Goal: Task Accomplishment & Management: Use online tool/utility

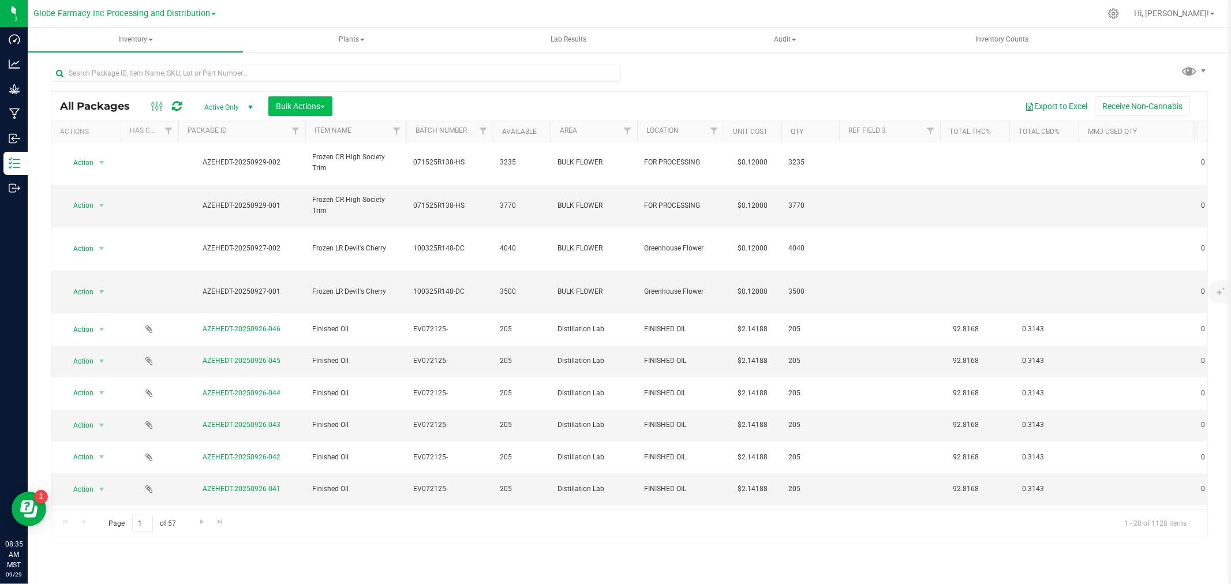
scroll to position [196, 0]
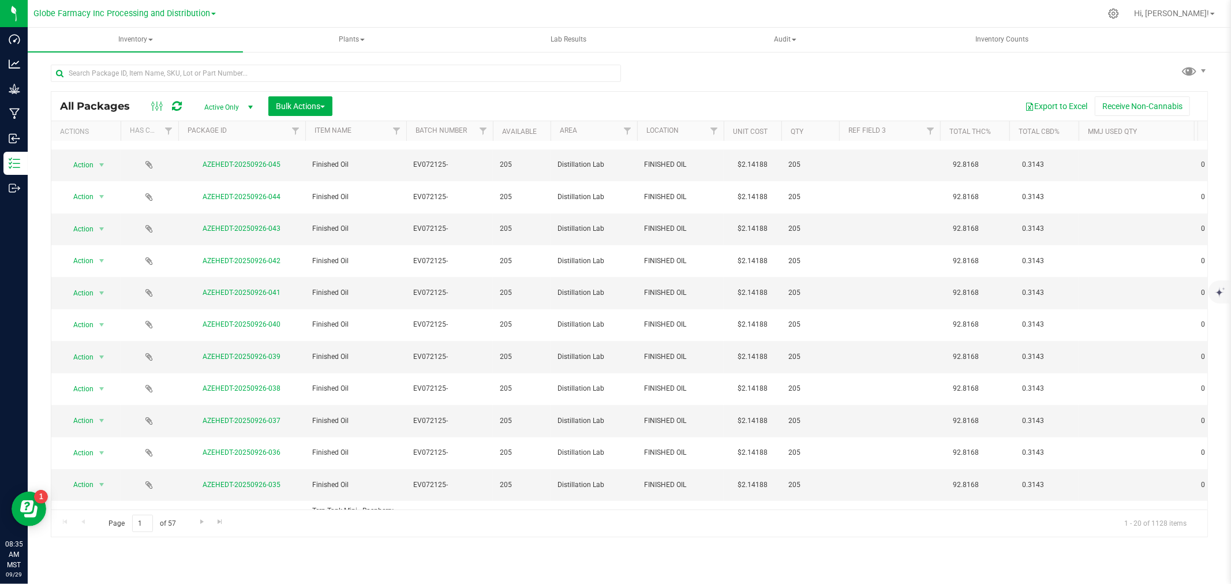
click at [177, 106] on icon at bounding box center [177, 106] width 10 height 12
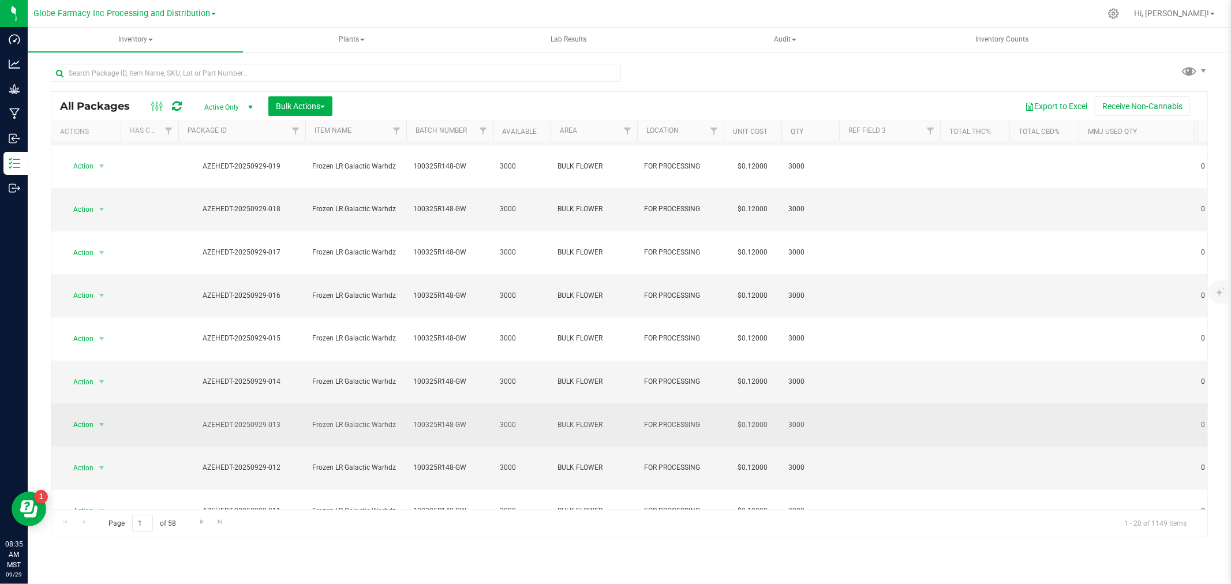
scroll to position [201, 0]
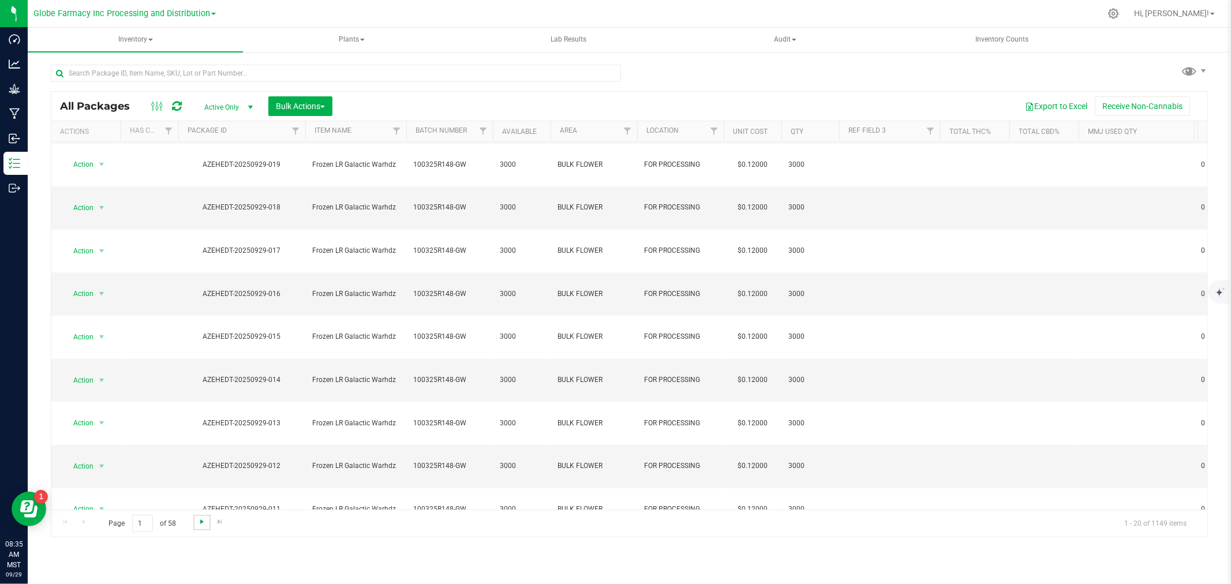
click at [205, 522] on span "Go to the next page" at bounding box center [201, 521] width 9 height 9
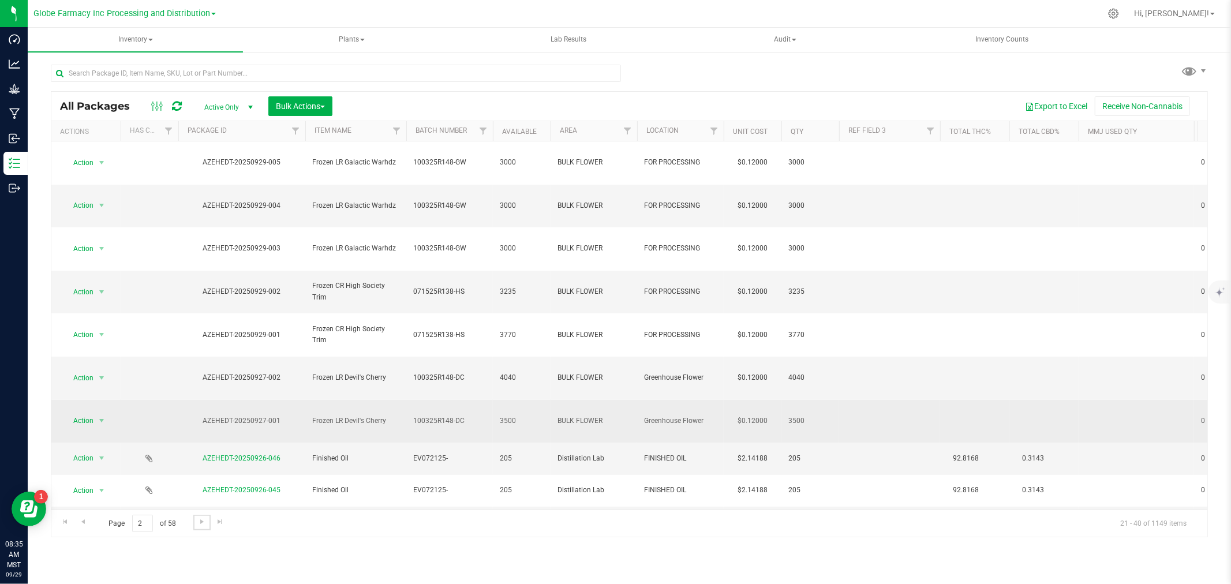
scroll to position [180, 0]
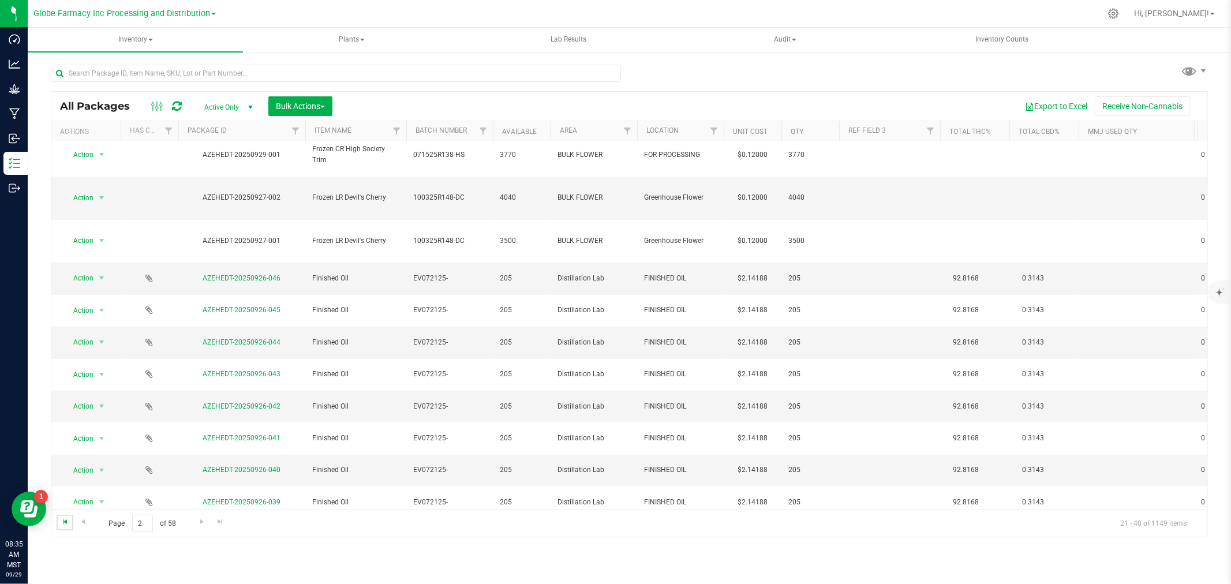
click at [68, 518] on span "Go to the first page" at bounding box center [65, 521] width 9 height 9
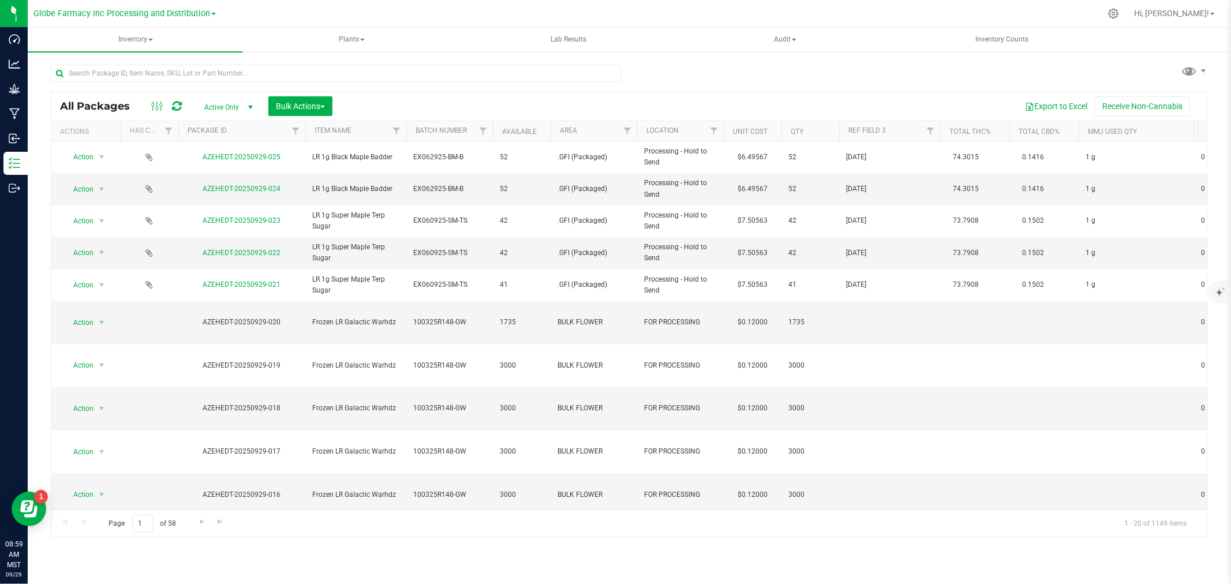
click at [179, 105] on icon at bounding box center [177, 106] width 10 height 12
click at [179, 110] on icon at bounding box center [177, 106] width 10 height 12
click at [184, 100] on div at bounding box center [166, 106] width 39 height 14
click at [179, 104] on icon at bounding box center [177, 106] width 10 height 12
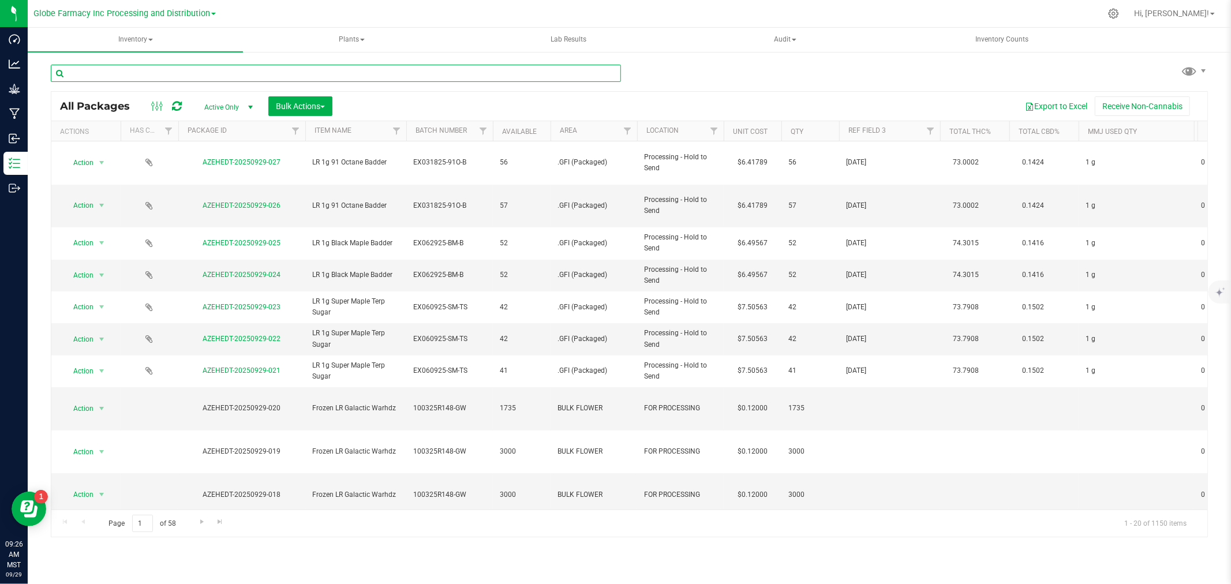
click at [278, 67] on input "text" at bounding box center [336, 73] width 570 height 17
type input "[PERSON_NAME] mints"
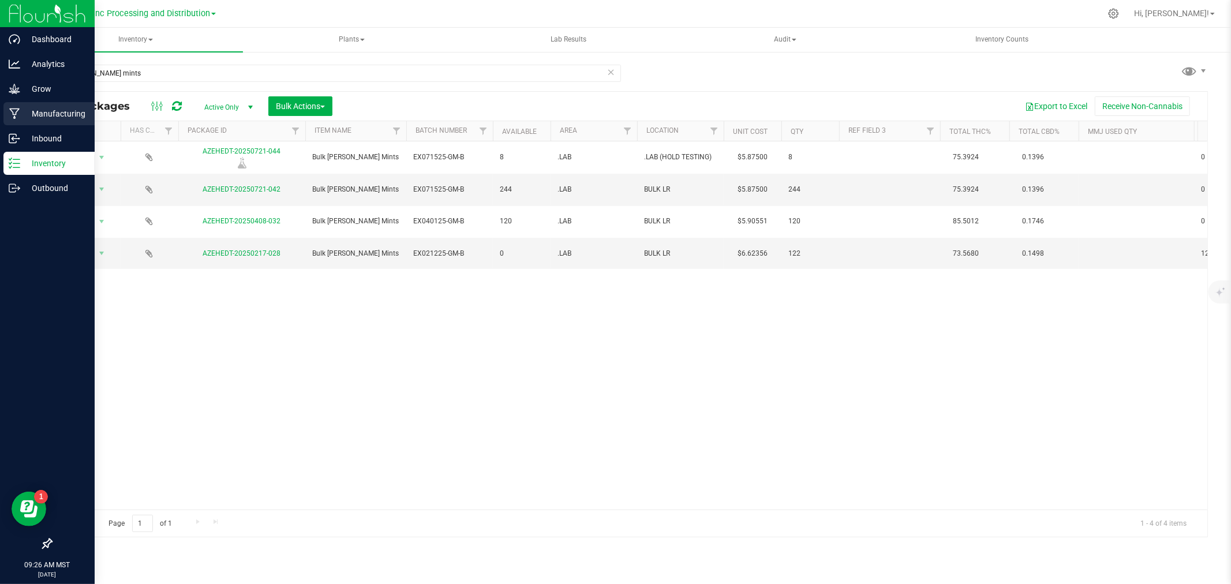
click at [3, 111] on div "Manufacturing" at bounding box center [48, 113] width 91 height 23
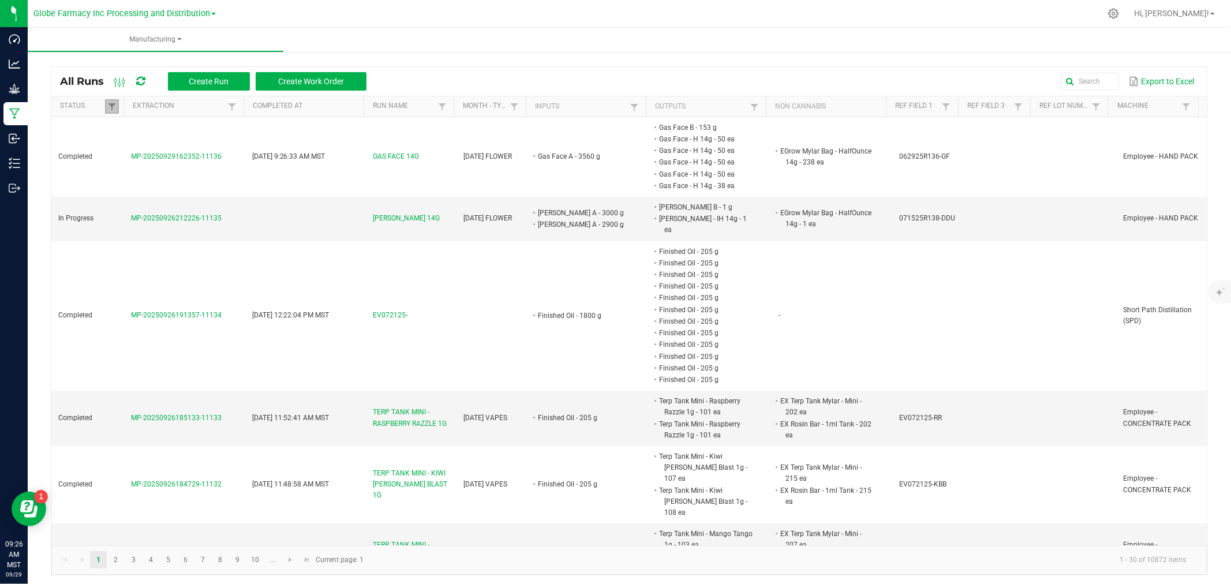
click at [108, 100] on link at bounding box center [112, 106] width 14 height 14
click at [151, 172] on li "Completed" at bounding box center [168, 169] width 112 height 15
checkbox input "false"
click at [181, 199] on button "Filter" at bounding box center [202, 209] width 58 height 25
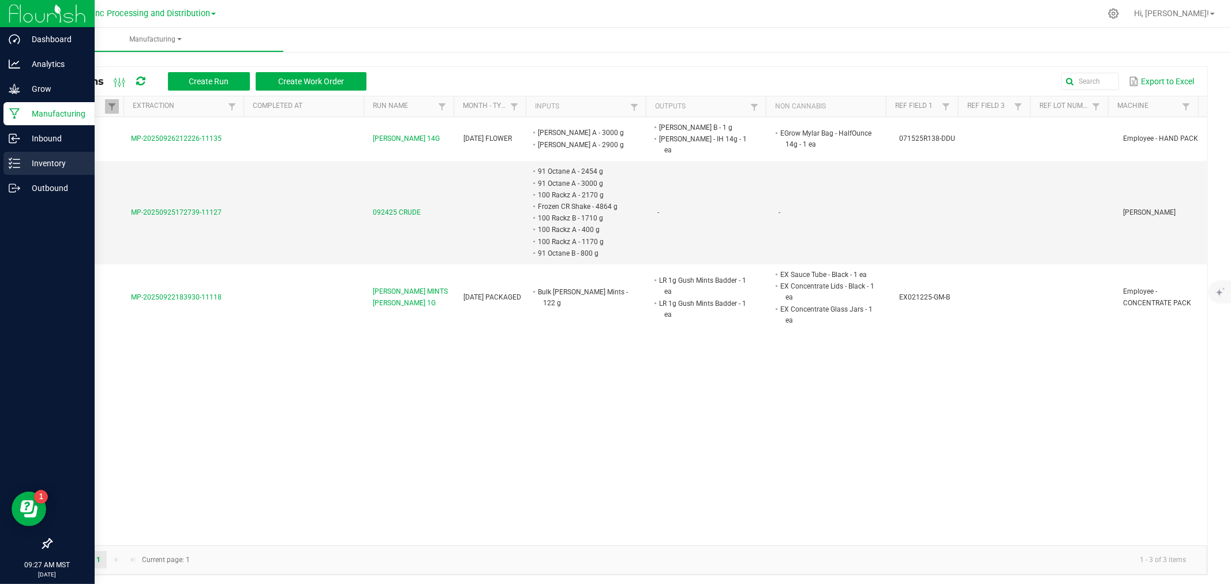
click at [0, 169] on link "Inventory" at bounding box center [47, 164] width 95 height 25
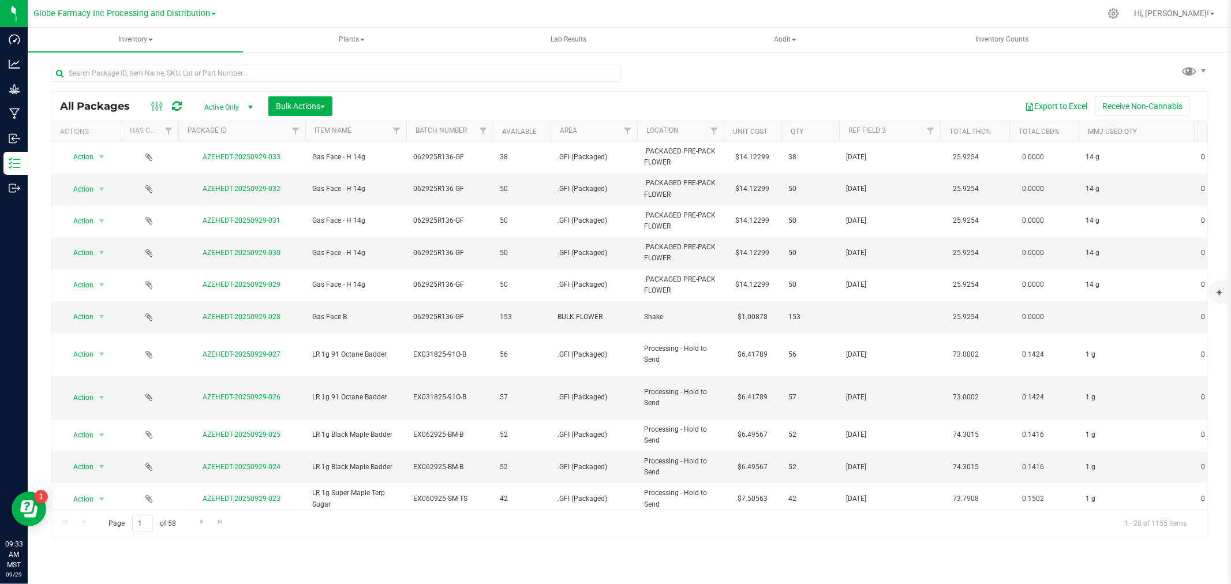
click at [177, 107] on icon at bounding box center [177, 106] width 10 height 12
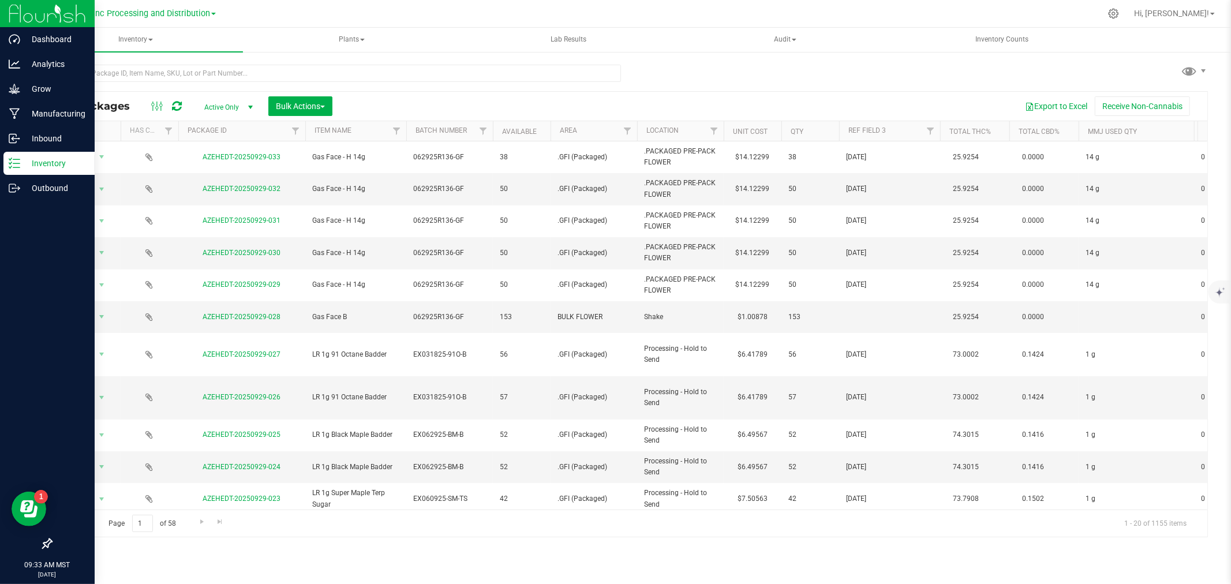
click at [48, 546] on icon at bounding box center [47, 543] width 10 height 10
click at [42, 545] on input "checkbox" at bounding box center [42, 545] width 0 height 0
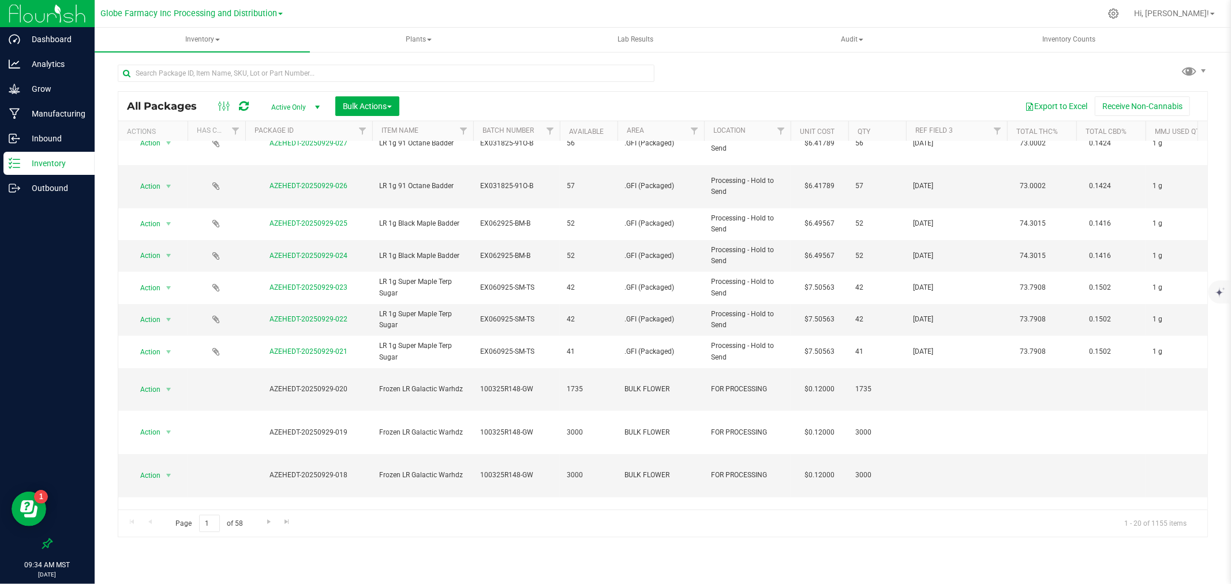
scroll to position [238, 0]
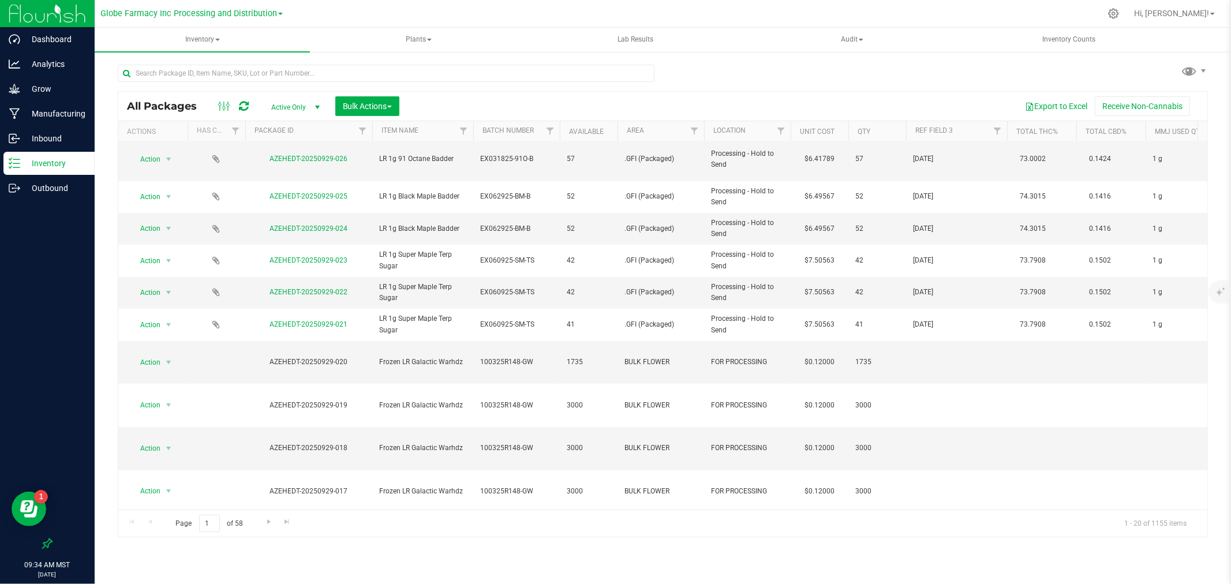
click at [522, 528] on div "Page 1 of 58 1 - 20 of 1155 items" at bounding box center [662, 524] width 1089 height 28
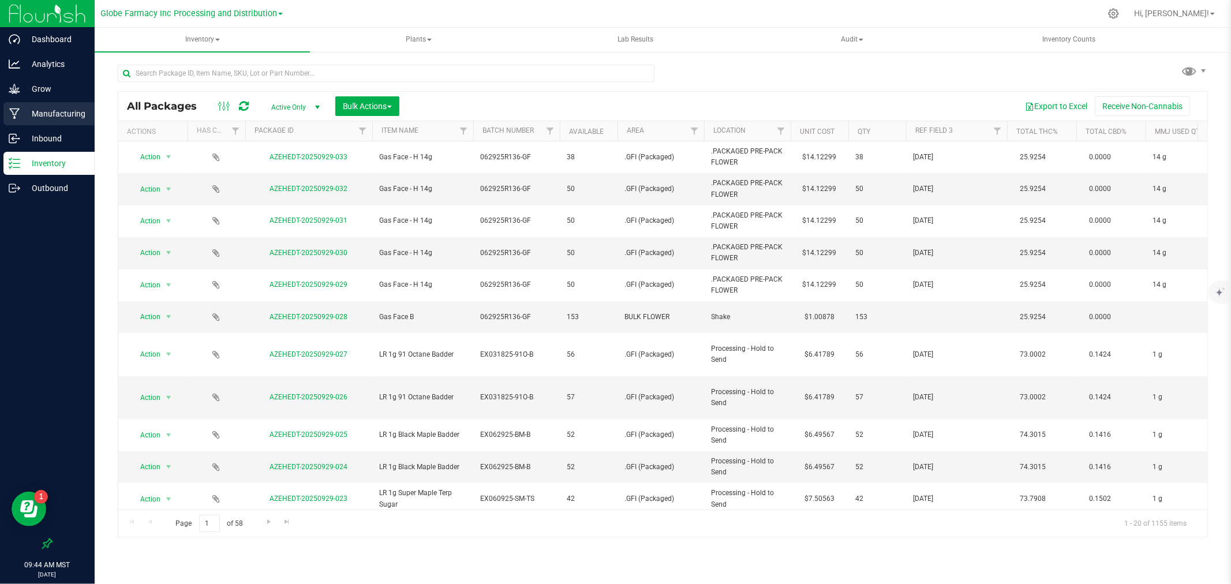
click at [40, 114] on p "Manufacturing" at bounding box center [54, 114] width 69 height 14
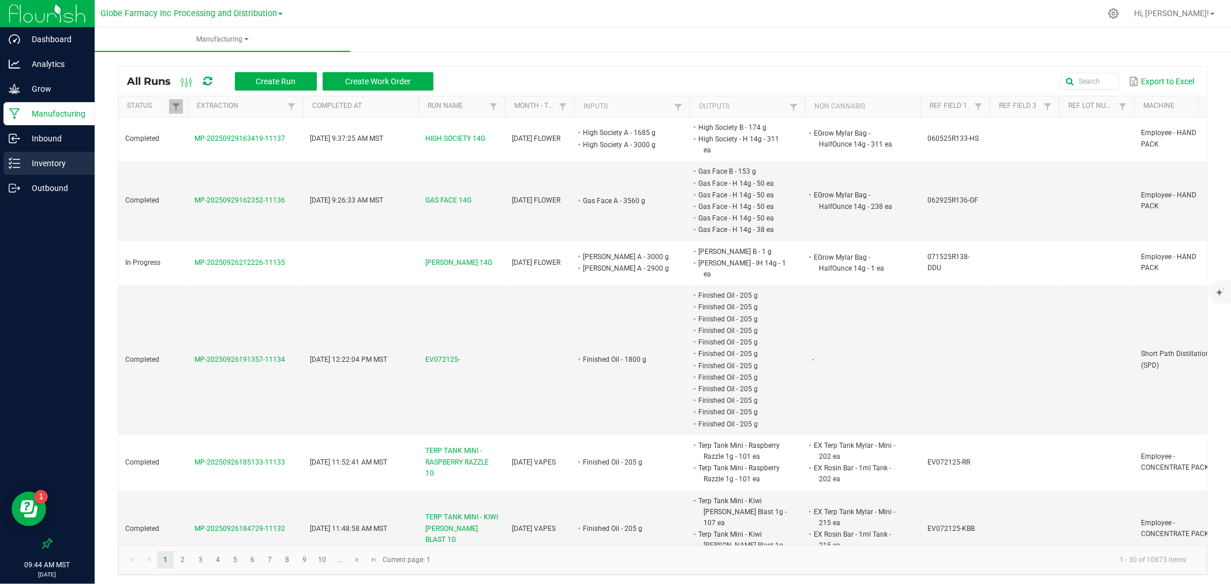
click at [20, 165] on p "Inventory" at bounding box center [54, 163] width 69 height 14
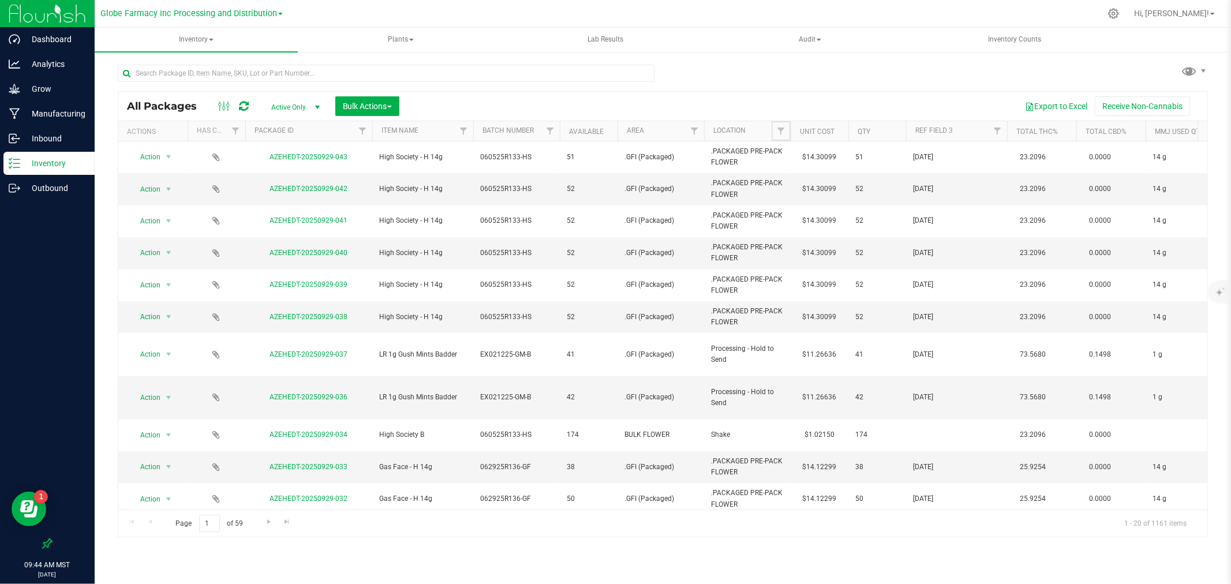
click at [782, 131] on span "Filter" at bounding box center [780, 130] width 9 height 9
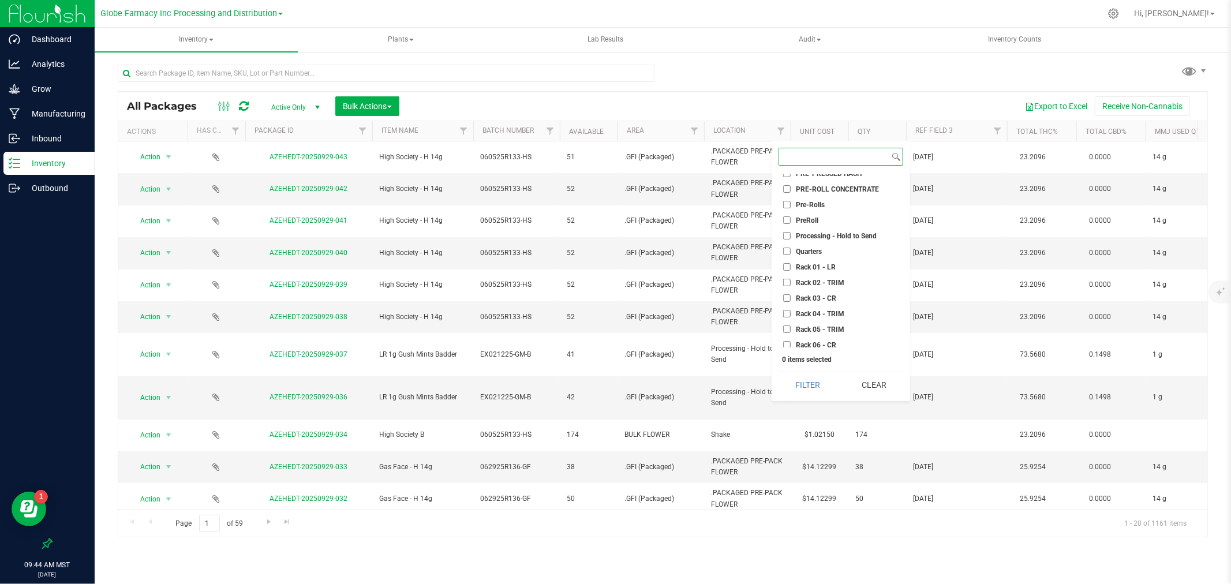
scroll to position [592, 0]
click at [835, 256] on span "Processing - Hold to Send" at bounding box center [836, 259] width 81 height 7
click at [791, 255] on input "Processing - Hold to Send" at bounding box center [787, 259] width 8 height 8
checkbox input "true"
click at [823, 392] on button "Filter" at bounding box center [808, 384] width 58 height 25
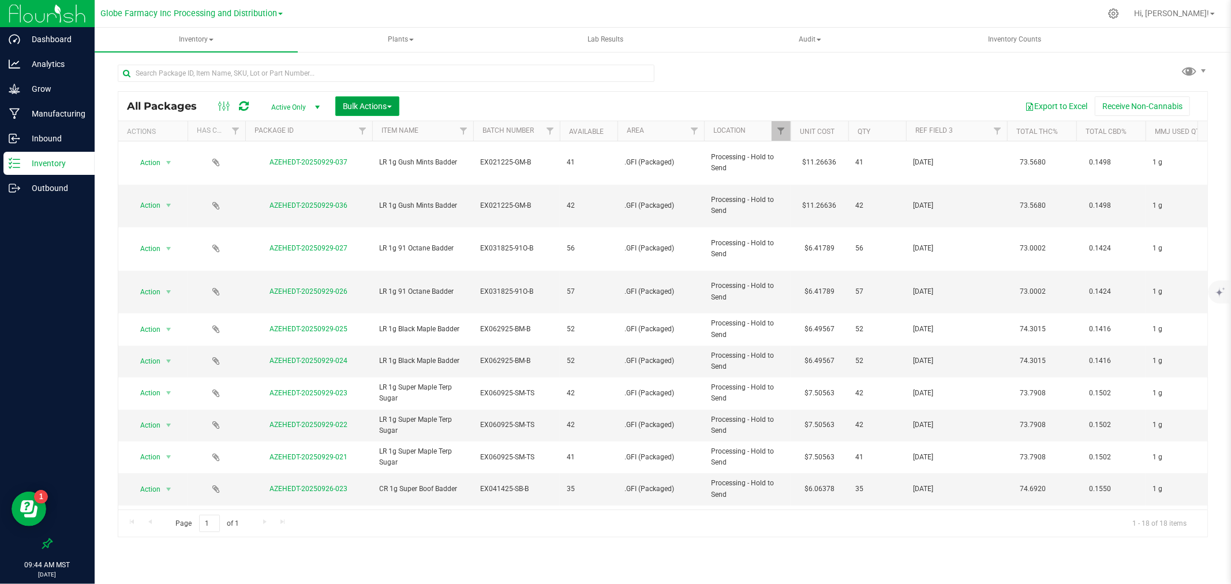
click at [388, 108] on span "Bulk Actions" at bounding box center [367, 106] width 49 height 9
click at [397, 196] on span "Locate packages" at bounding box center [371, 195] width 58 height 9
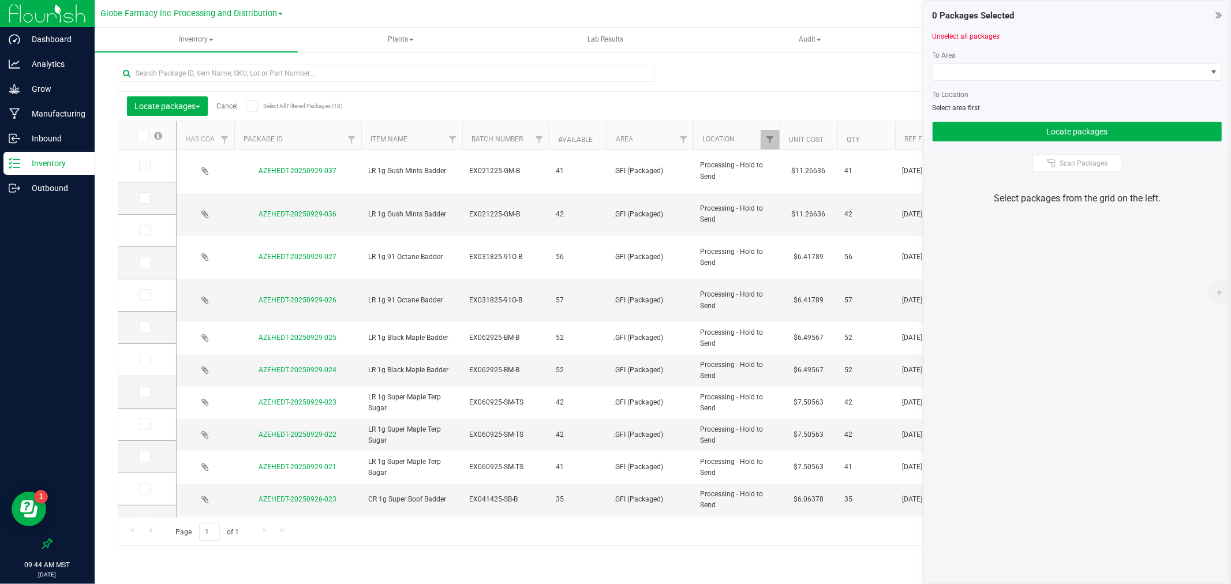
click at [141, 136] on icon at bounding box center [143, 136] width 8 height 0
click at [0, 0] on input "checkbox" at bounding box center [0, 0] width 0 height 0
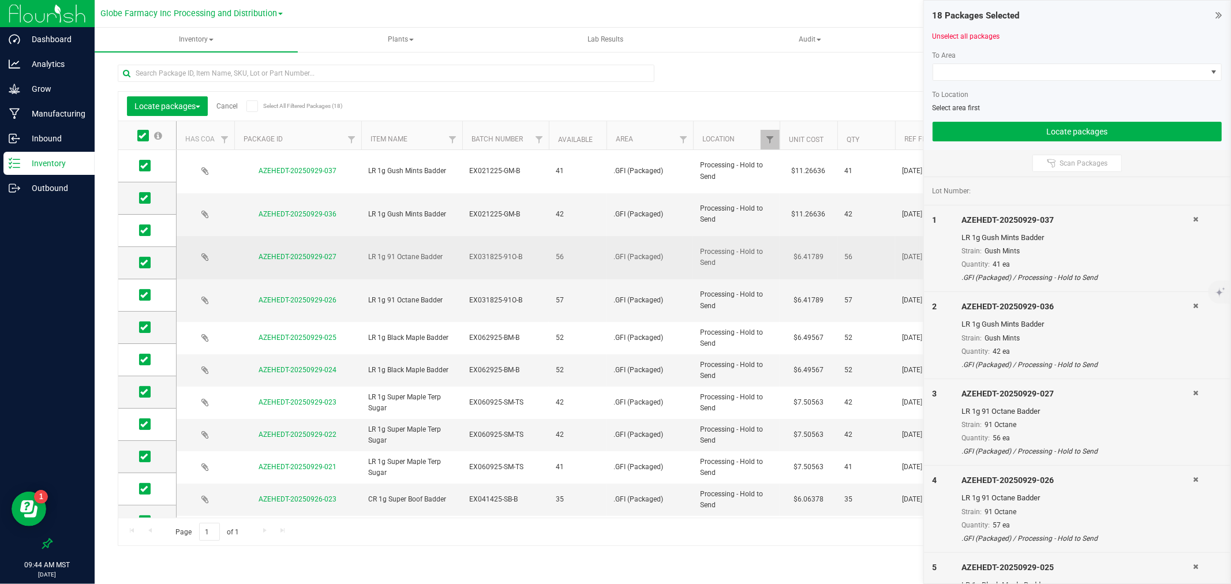
scroll to position [212, 0]
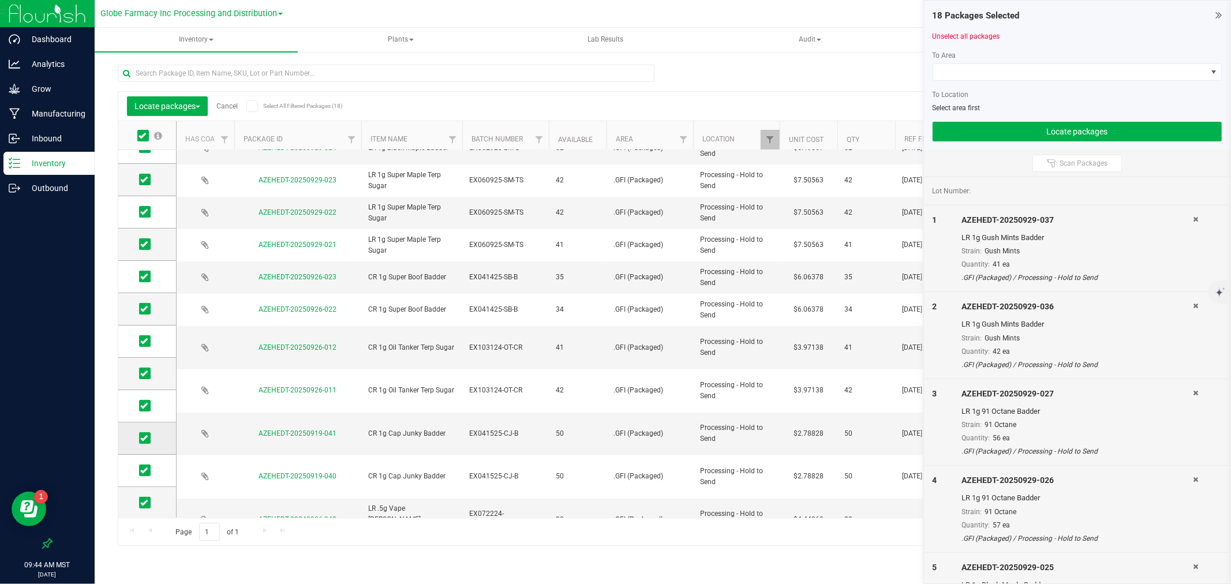
click at [143, 438] on icon at bounding box center [144, 438] width 8 height 0
click at [0, 0] on input "checkbox" at bounding box center [0, 0] width 0 height 0
click at [149, 466] on span at bounding box center [145, 471] width 12 height 12
click at [0, 0] on input "checkbox" at bounding box center [0, 0] width 0 height 0
click at [145, 503] on icon at bounding box center [144, 503] width 8 height 0
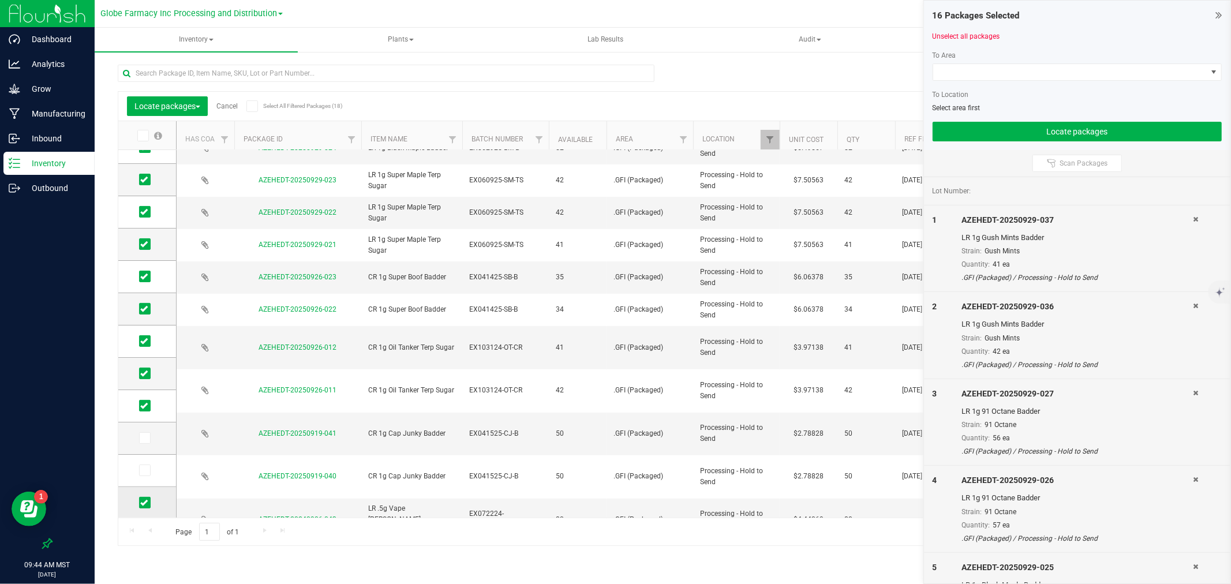
click at [0, 0] on input "checkbox" at bounding box center [0, 0] width 0 height 0
click at [1008, 84] on div at bounding box center [1077, 85] width 289 height 9
click at [997, 57] on div "To Area" at bounding box center [1077, 55] width 289 height 10
click at [997, 74] on span at bounding box center [1070, 72] width 274 height 16
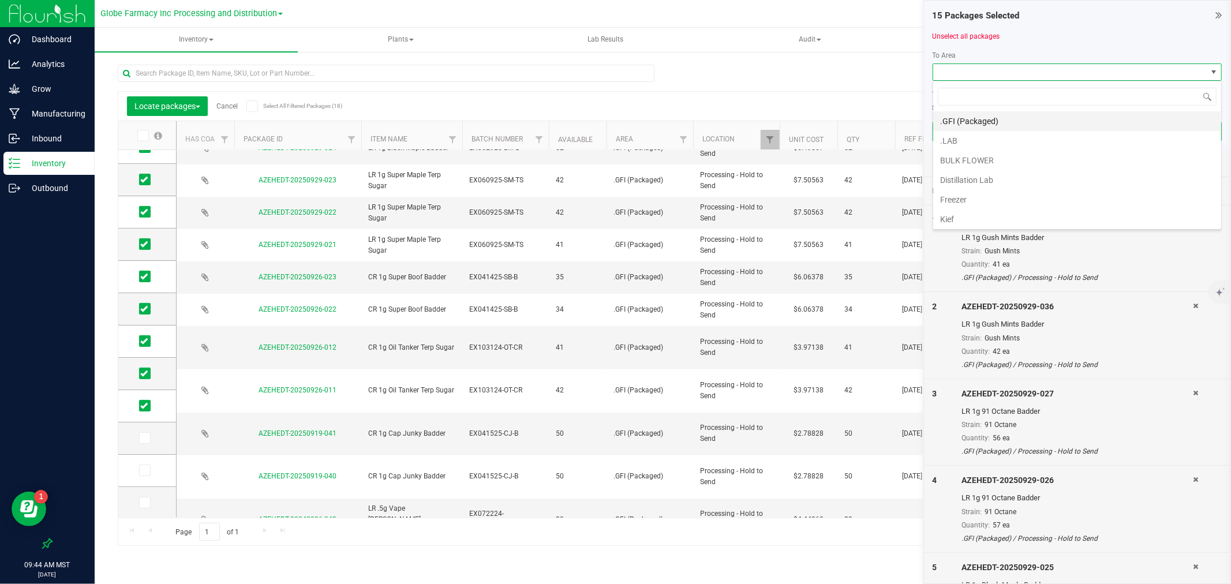
scroll to position [17, 289]
click at [984, 124] on li ".GFI (Packaged)" at bounding box center [1077, 121] width 288 height 20
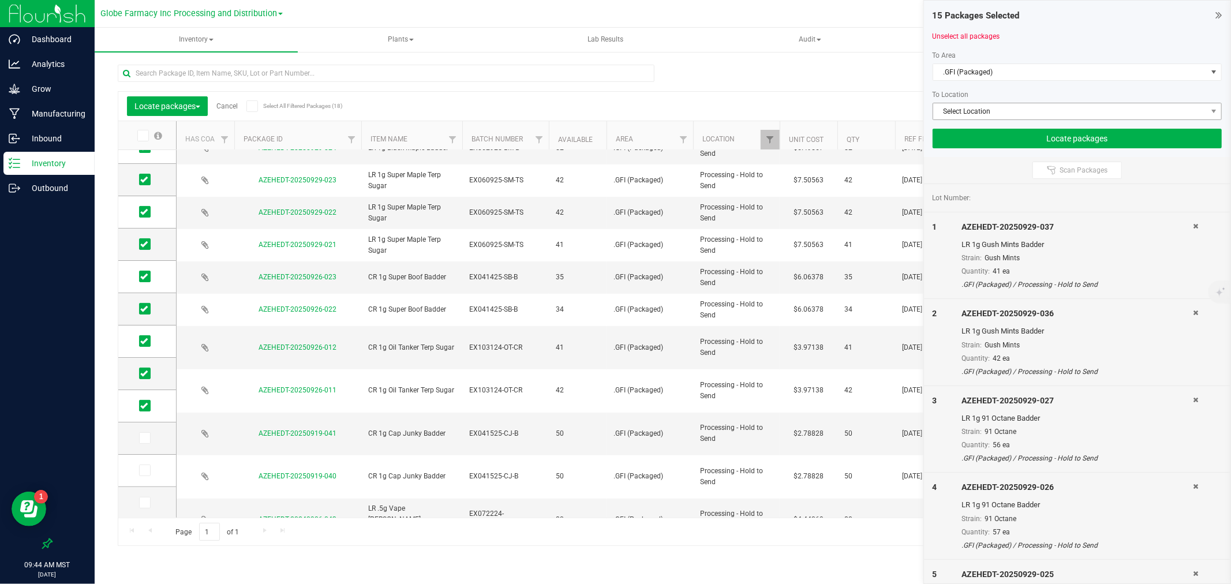
drag, startPoint x: 989, startPoint y: 98, endPoint x: 989, endPoint y: 111, distance: 13.3
click at [989, 100] on div "To Area .GFI (Packaged) To Location Select Location" at bounding box center [1077, 85] width 289 height 70
click at [989, 111] on span "Select Location" at bounding box center [1070, 111] width 274 height 16
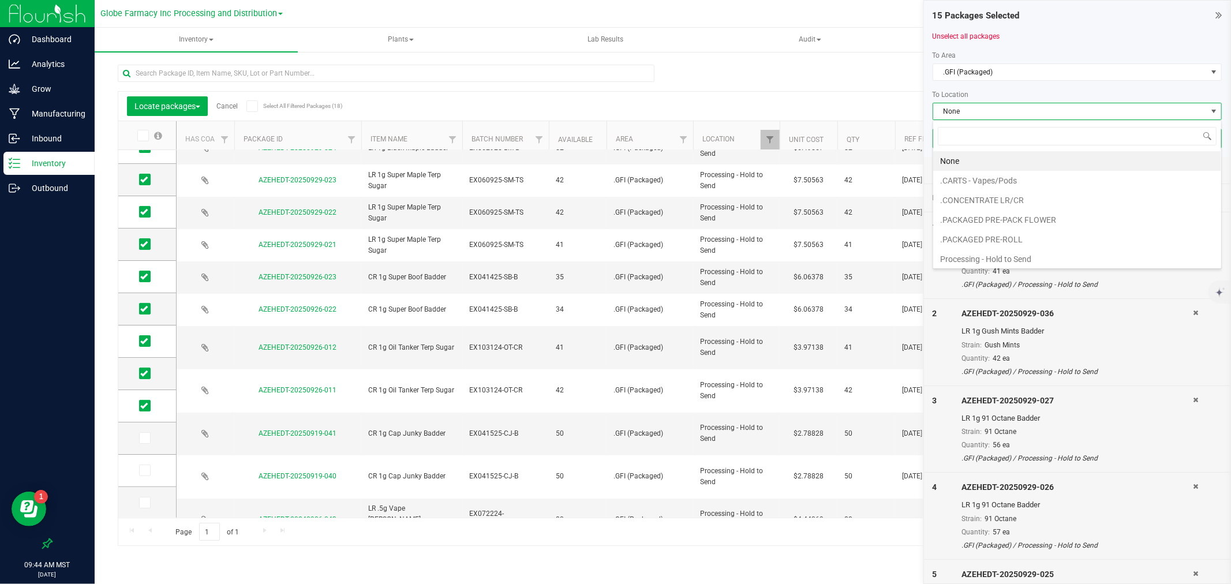
drag, startPoint x: 988, startPoint y: 203, endPoint x: 983, endPoint y: 198, distance: 6.9
click at [987, 203] on li ".CONCENTRATE LR/CR" at bounding box center [1077, 200] width 288 height 20
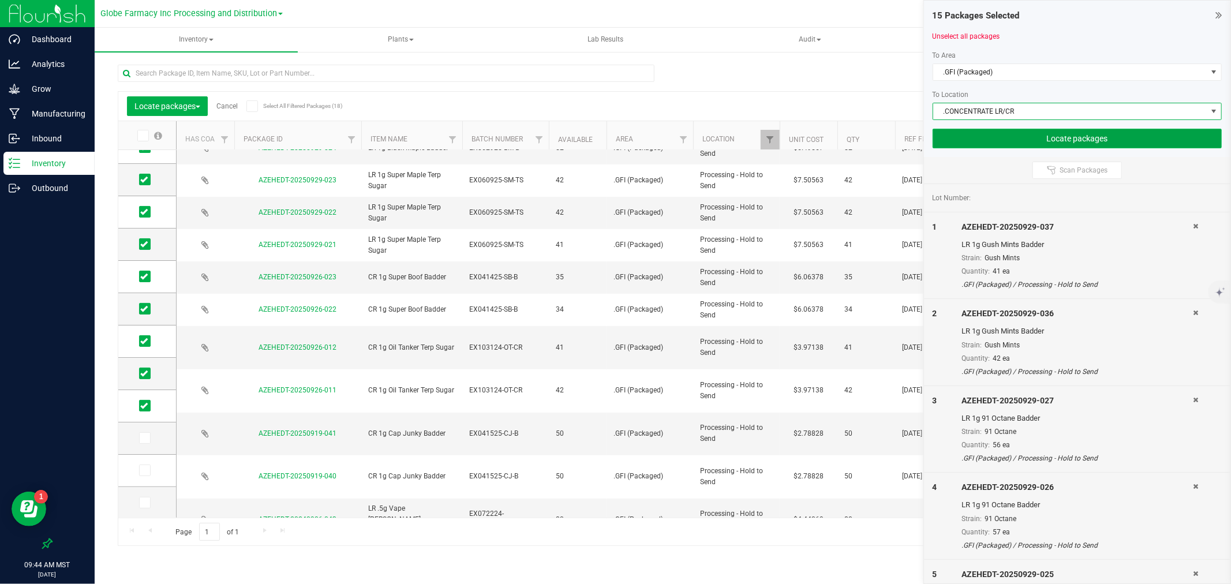
click at [961, 141] on button "Locate packages" at bounding box center [1077, 139] width 289 height 20
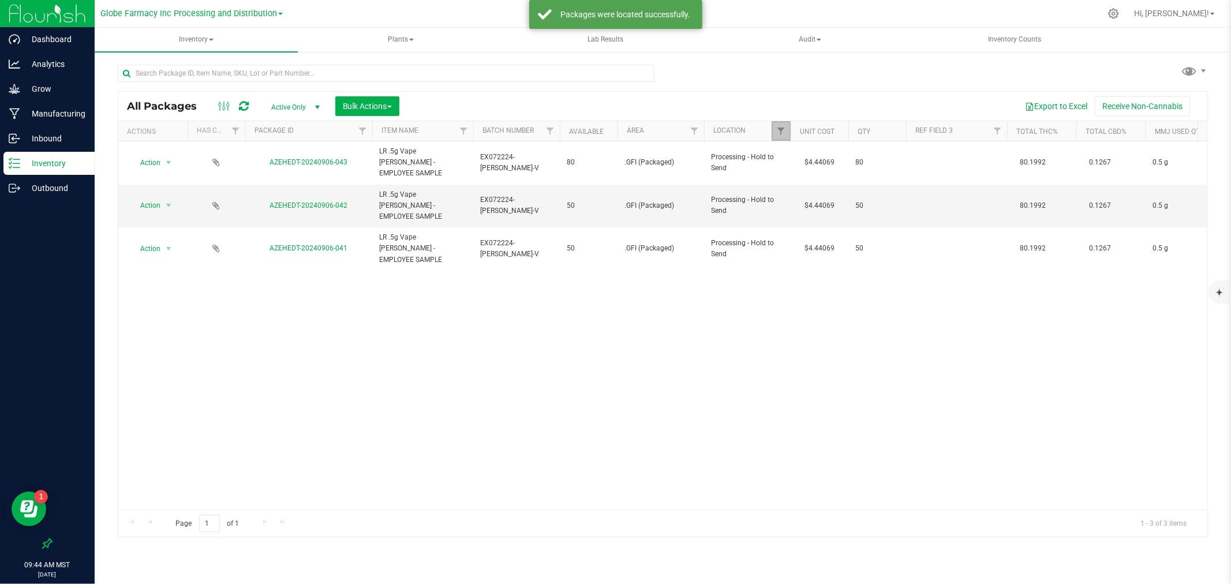
click at [787, 129] on link "Filter" at bounding box center [781, 131] width 19 height 20
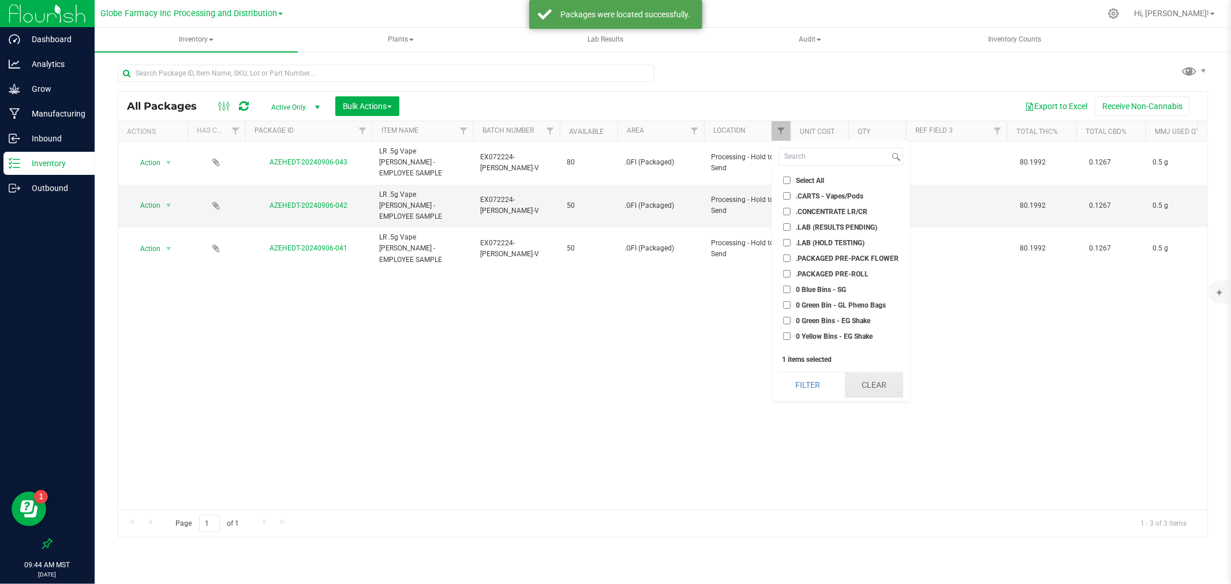
click at [874, 379] on button "Clear" at bounding box center [874, 384] width 58 height 25
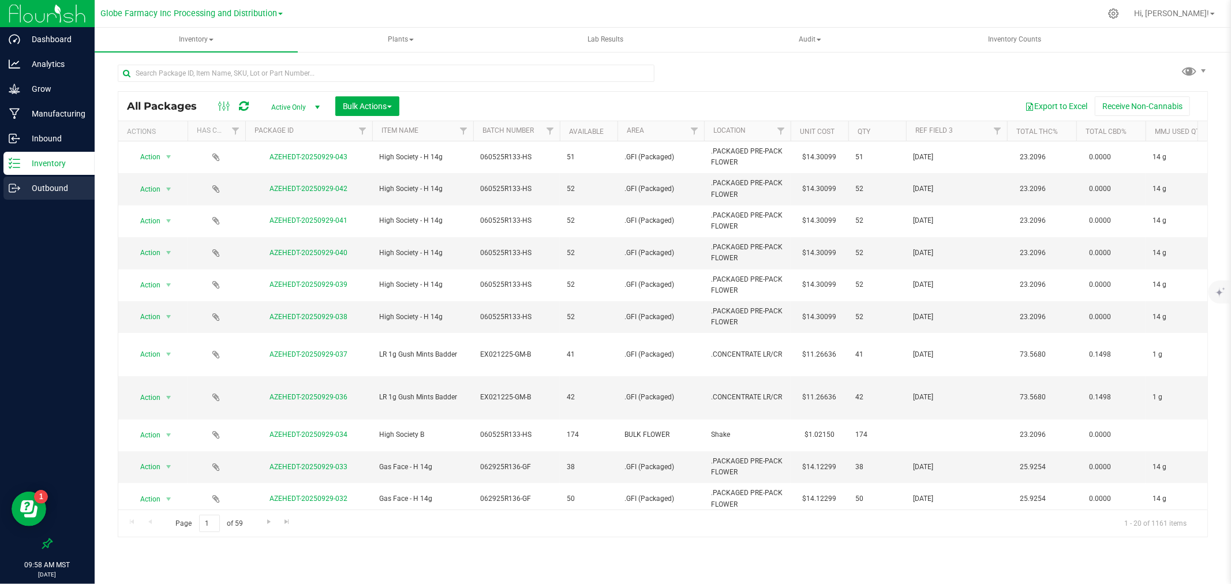
click at [57, 191] on p "Outbound" at bounding box center [54, 188] width 69 height 14
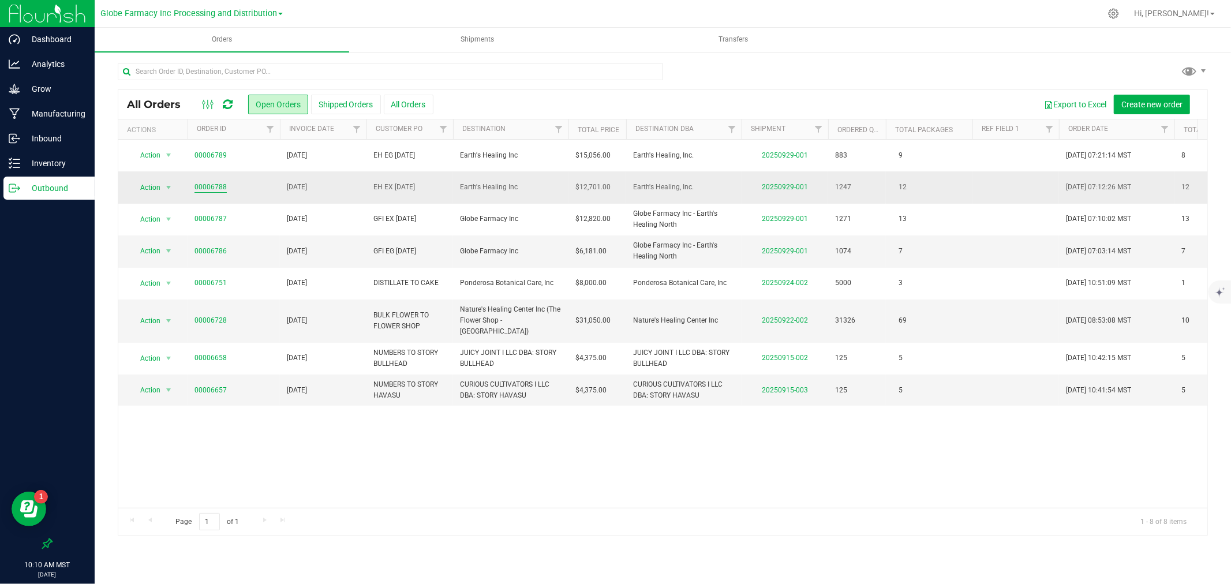
click at [216, 187] on link "00006788" at bounding box center [211, 187] width 32 height 11
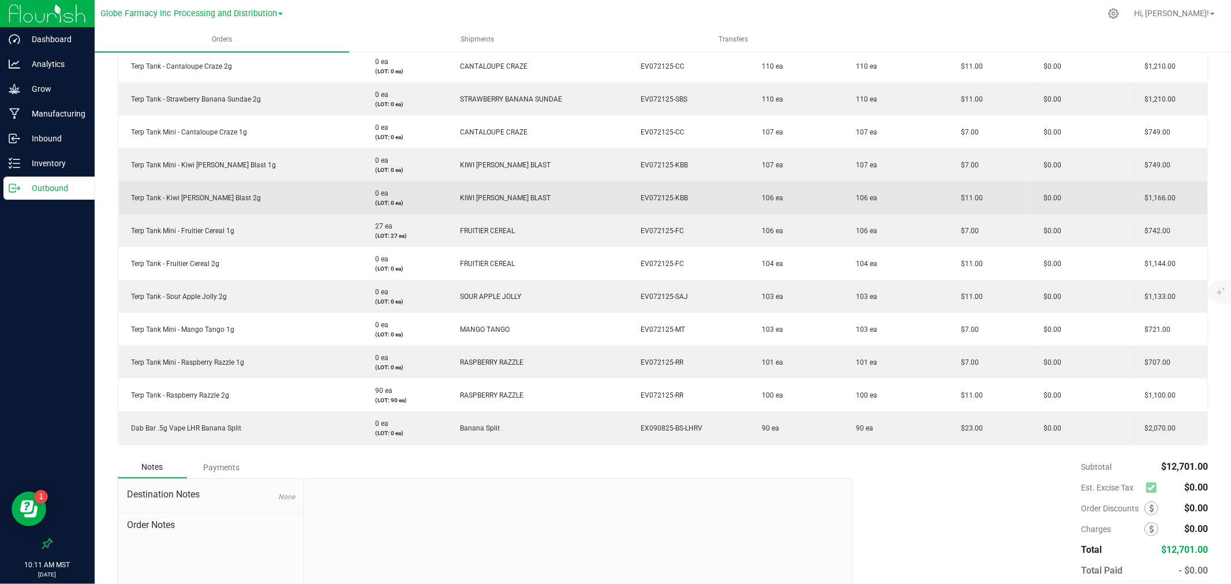
scroll to position [249, 0]
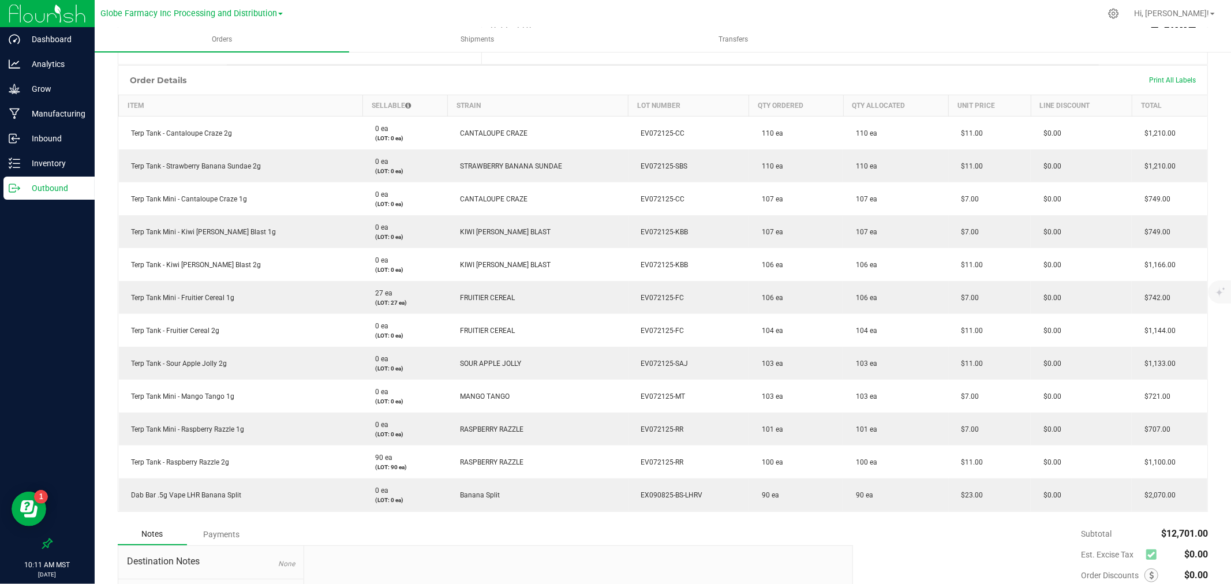
click at [21, 197] on div "Outbound" at bounding box center [48, 188] width 91 height 23
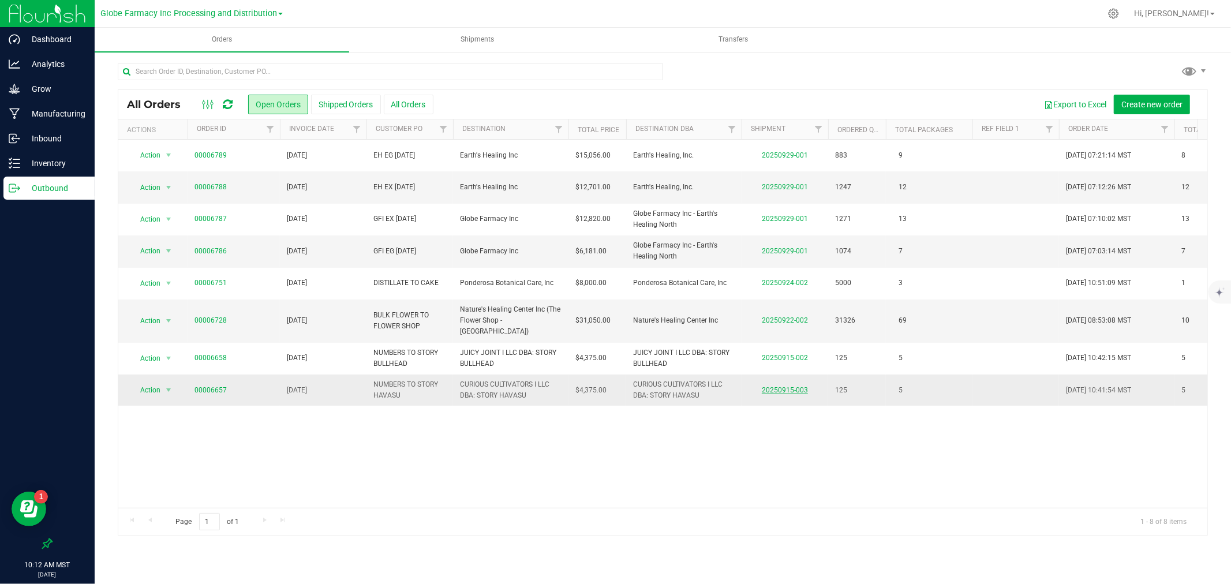
click at [781, 386] on link "20250915-003" at bounding box center [785, 390] width 46 height 8
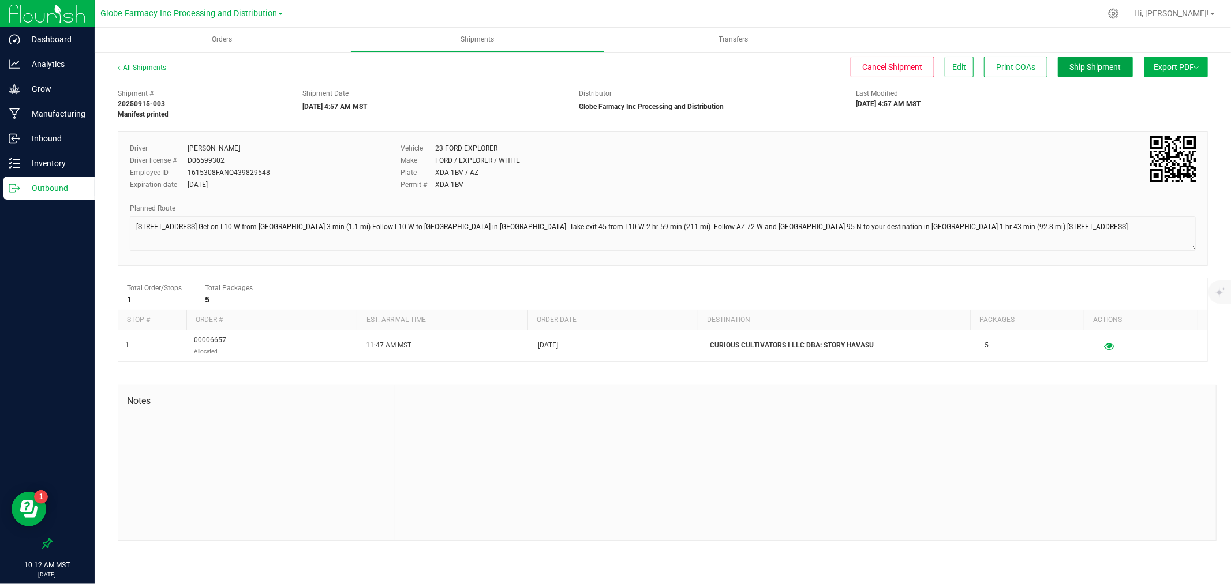
click at [1105, 68] on span "Ship Shipment" at bounding box center [1095, 66] width 51 height 9
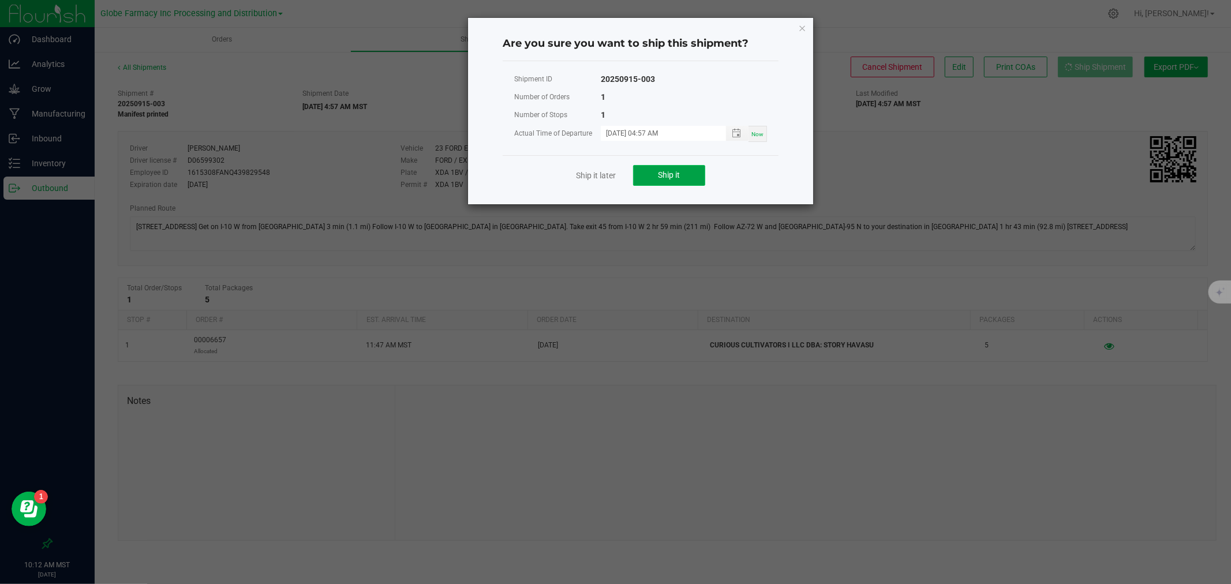
click at [698, 185] on button "Ship it" at bounding box center [669, 175] width 72 height 21
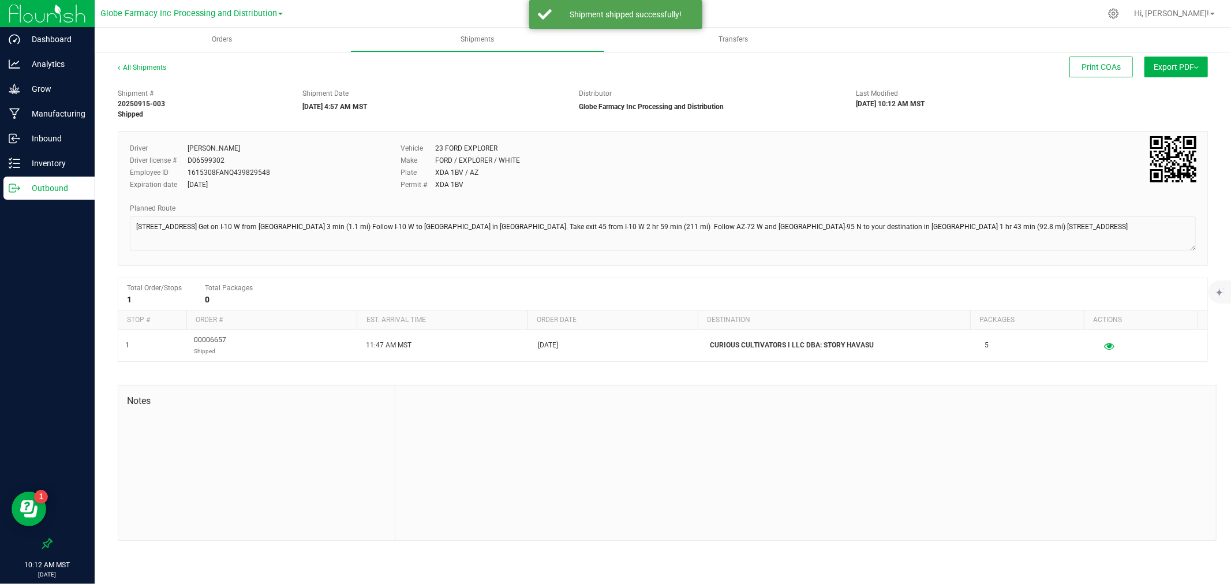
click at [16, 188] on line at bounding box center [16, 188] width 6 height 0
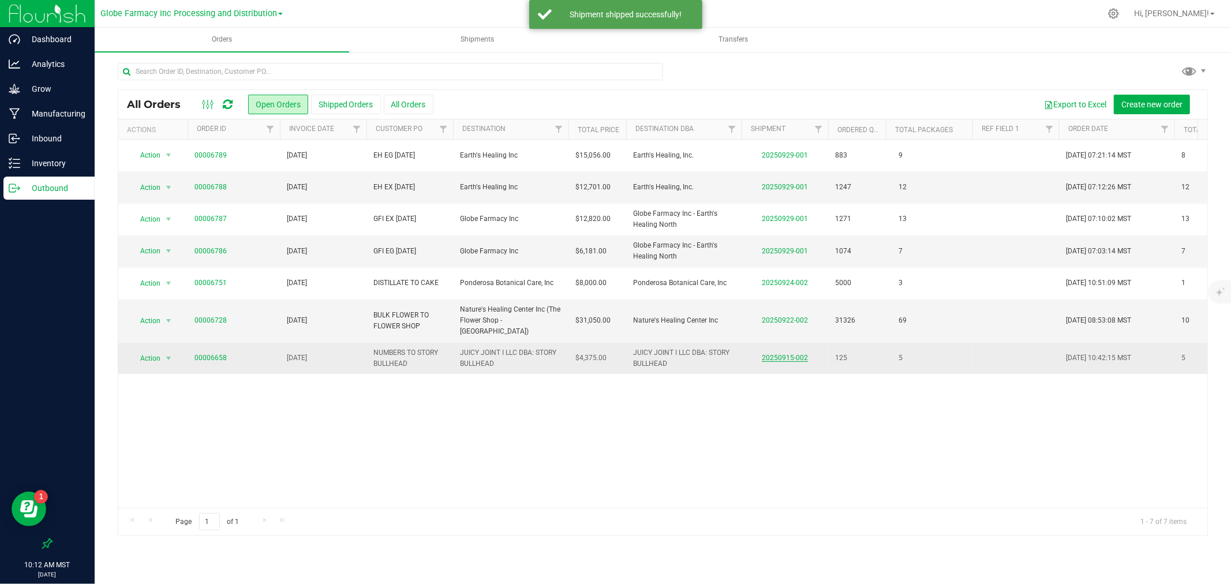
click at [787, 354] on link "20250915-002" at bounding box center [785, 358] width 46 height 8
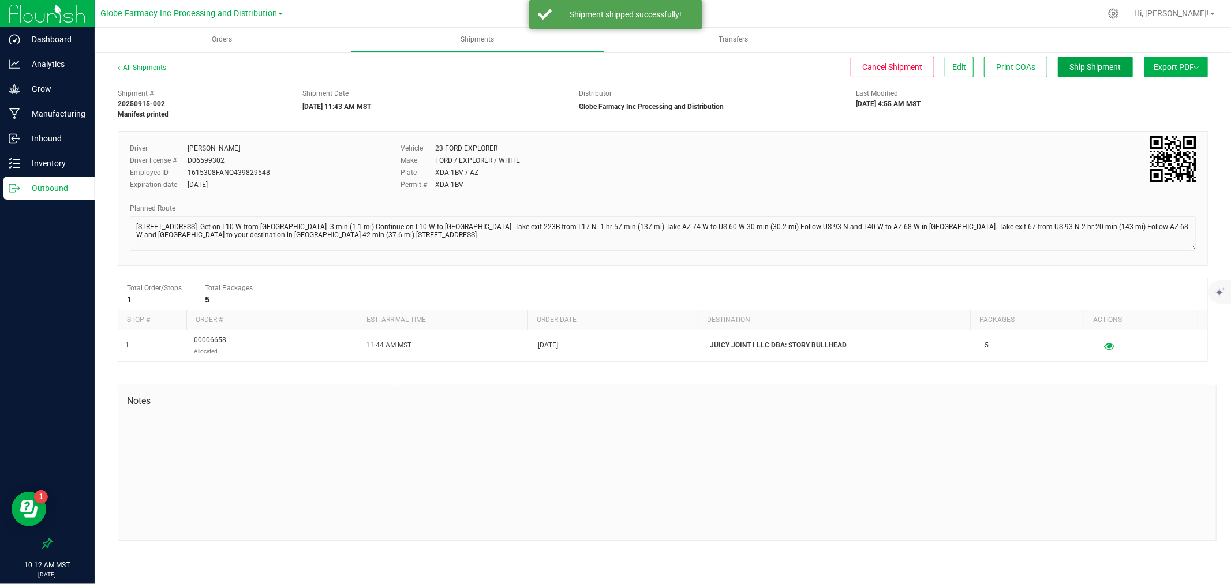
click at [1091, 66] on span "Ship Shipment" at bounding box center [1095, 66] width 51 height 9
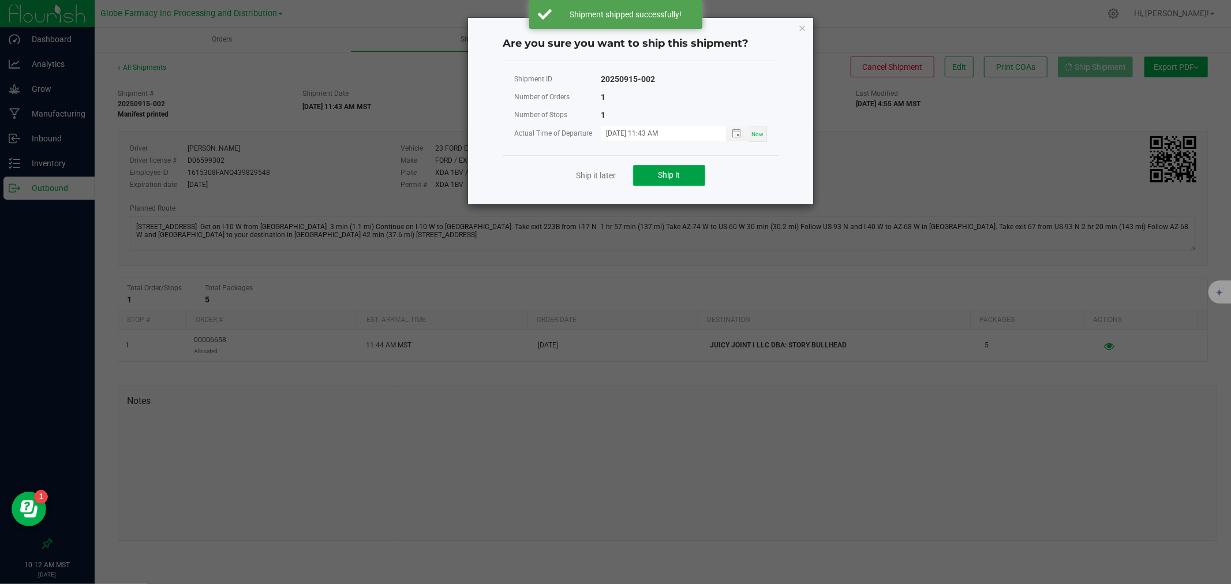
click at [649, 181] on button "Ship it" at bounding box center [669, 175] width 72 height 21
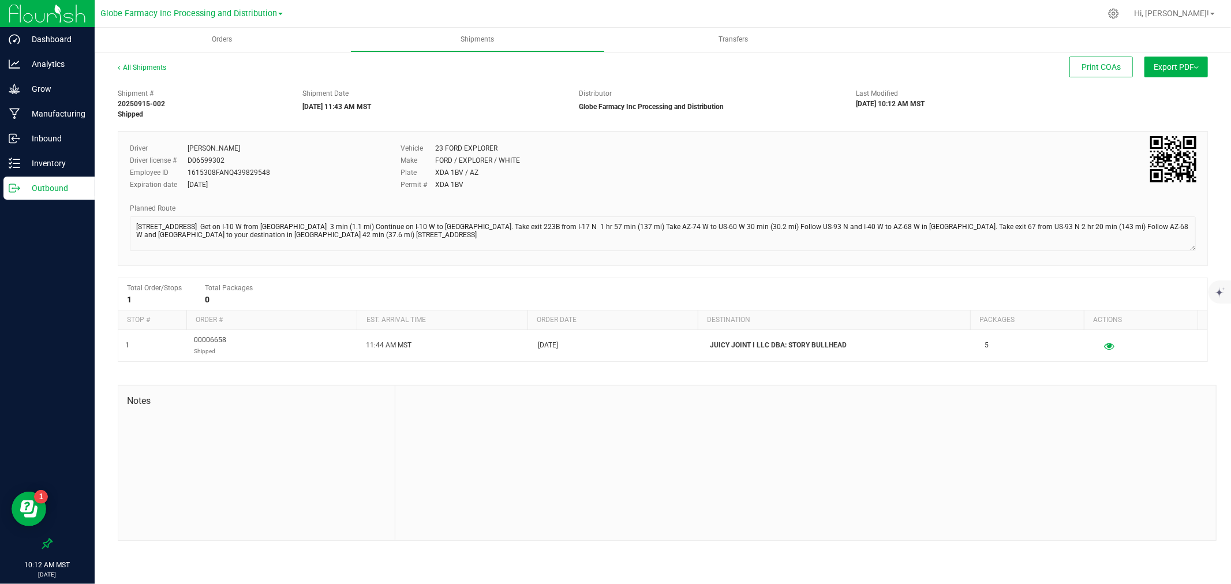
click at [38, 187] on p "Outbound" at bounding box center [54, 188] width 69 height 14
